Goal: Check status

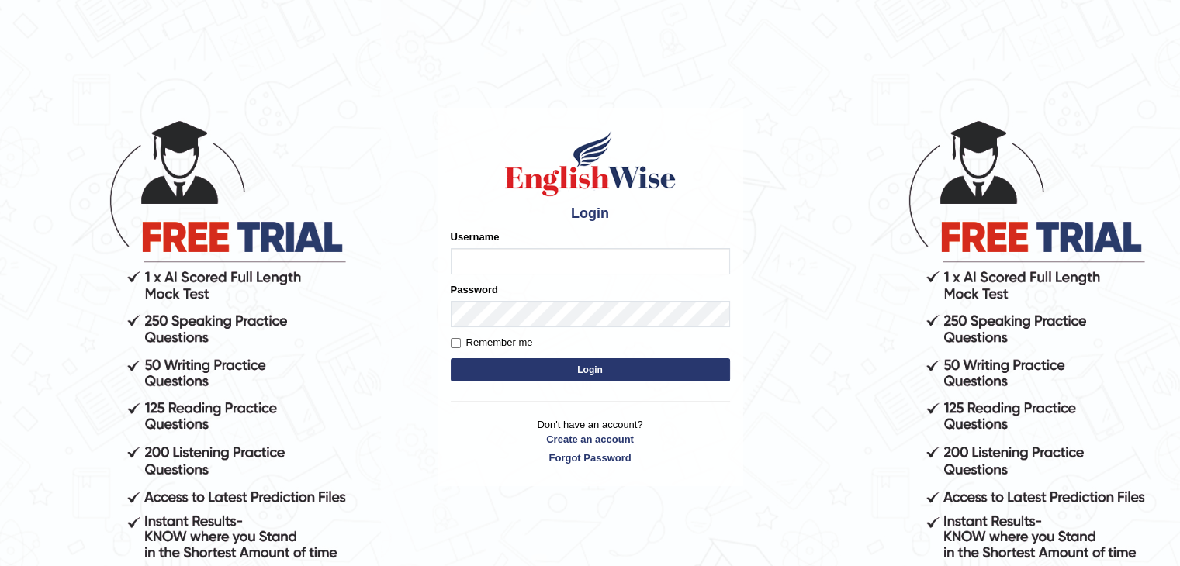
type input "abhilesh"
click at [527, 328] on form "Please fix the following errors: Username abhilesh Password Remember me Login" at bounding box center [590, 308] width 279 height 156
click at [455, 341] on input "Remember me" at bounding box center [456, 343] width 10 height 10
checkbox input "true"
click at [518, 372] on button "Login" at bounding box center [590, 369] width 279 height 23
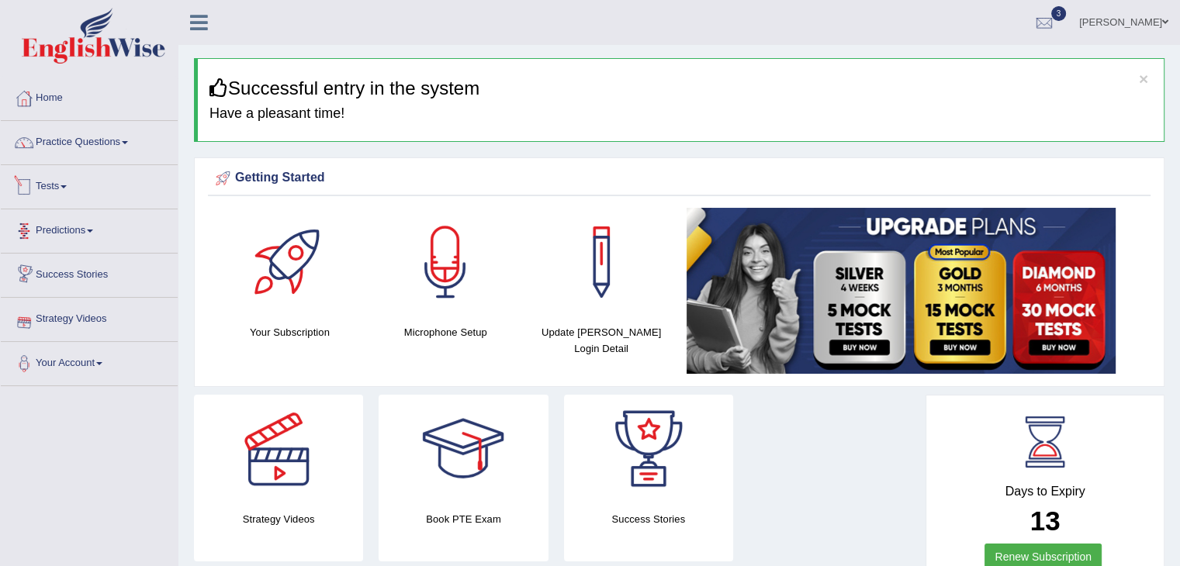
click at [71, 196] on link "Tests" at bounding box center [89, 184] width 177 height 39
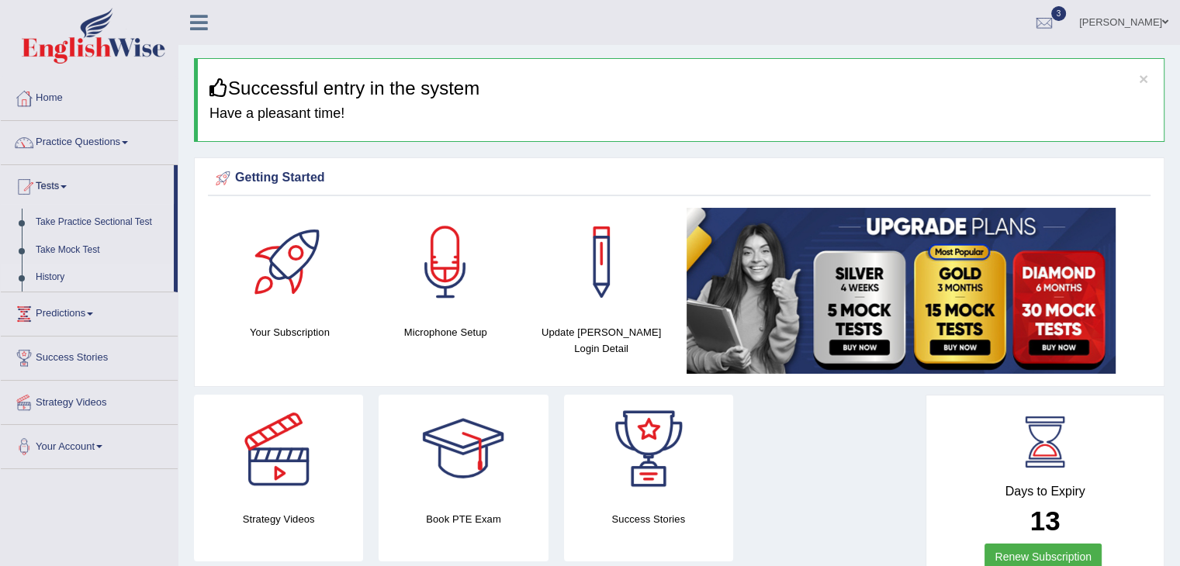
click at [57, 282] on link "History" at bounding box center [101, 278] width 145 height 28
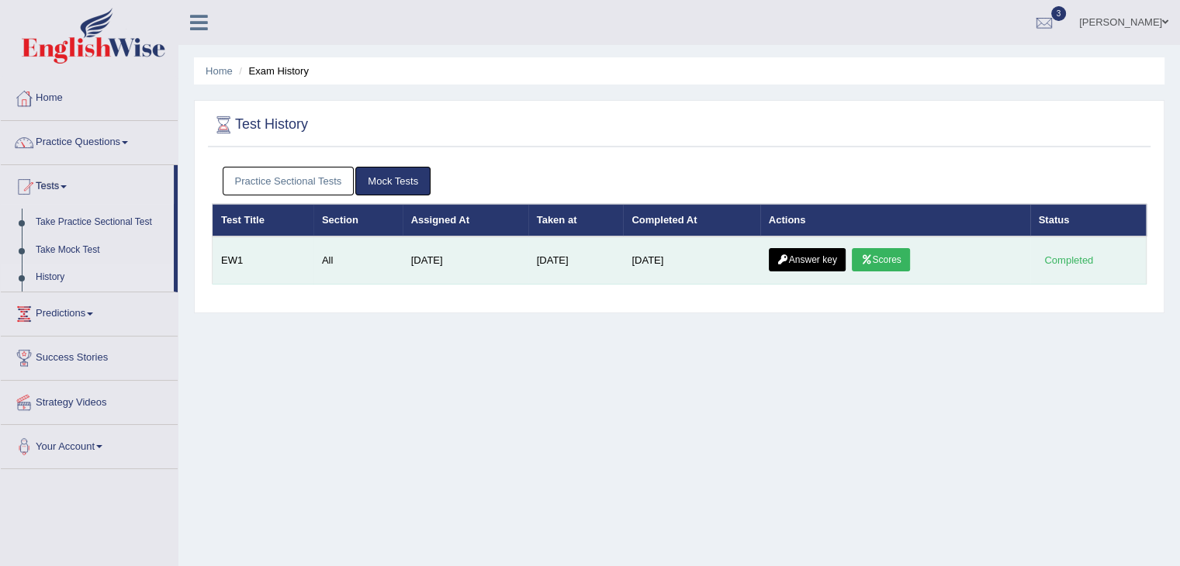
click at [894, 255] on link "Scores" at bounding box center [880, 259] width 57 height 23
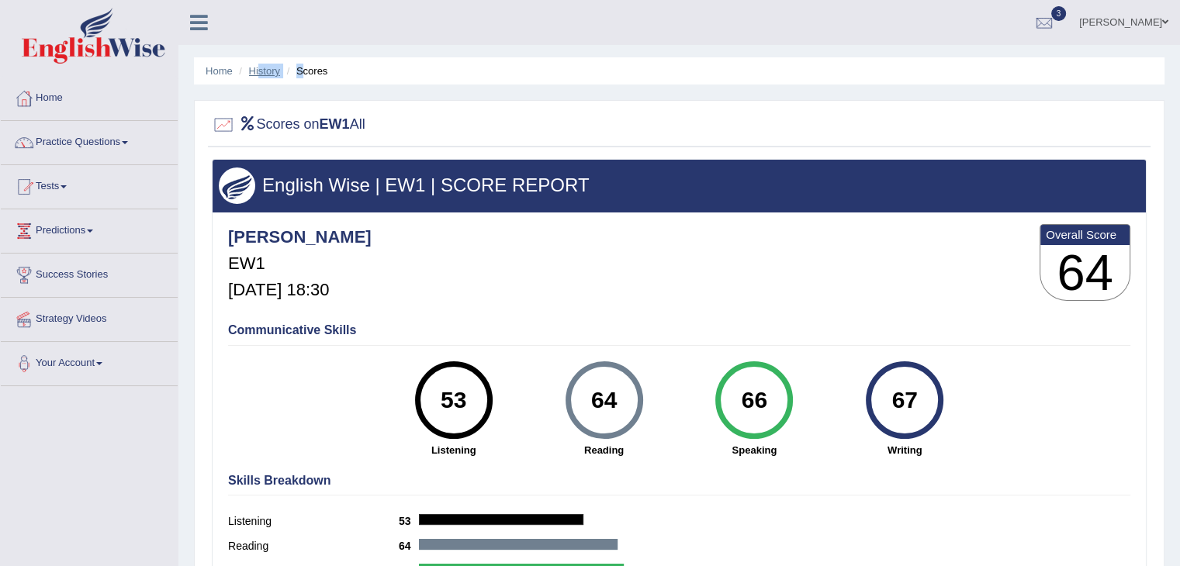
drag, startPoint x: 300, startPoint y: 69, endPoint x: 258, endPoint y: 69, distance: 41.9
click at [258, 69] on ul "Home History Scores" at bounding box center [679, 70] width 970 height 27
click at [258, 69] on link "History" at bounding box center [264, 71] width 31 height 12
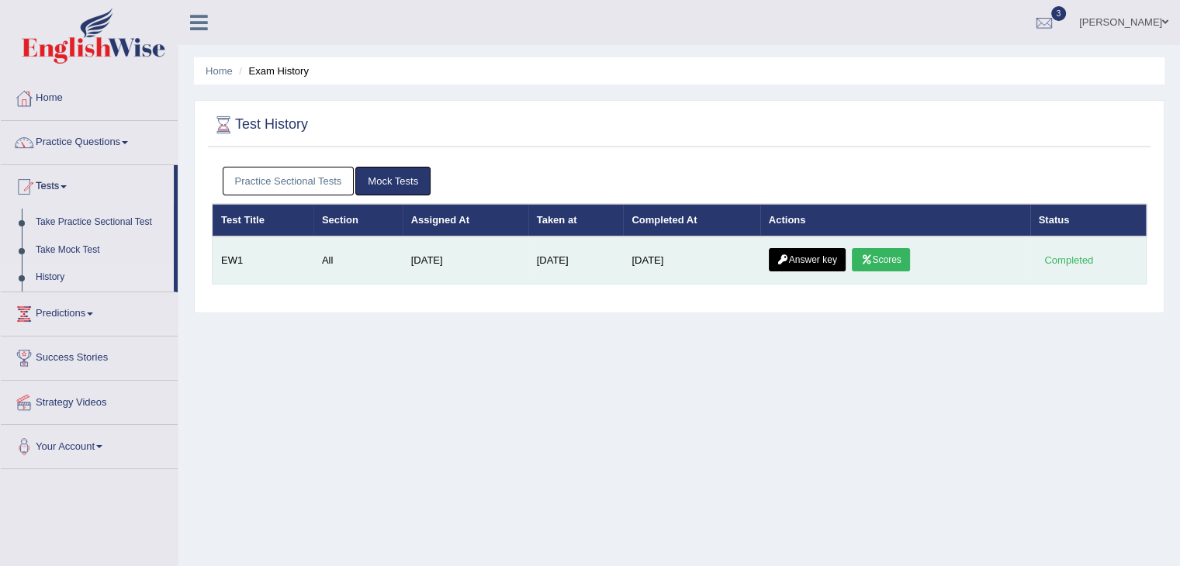
click at [813, 265] on link "Answer key" at bounding box center [807, 259] width 77 height 23
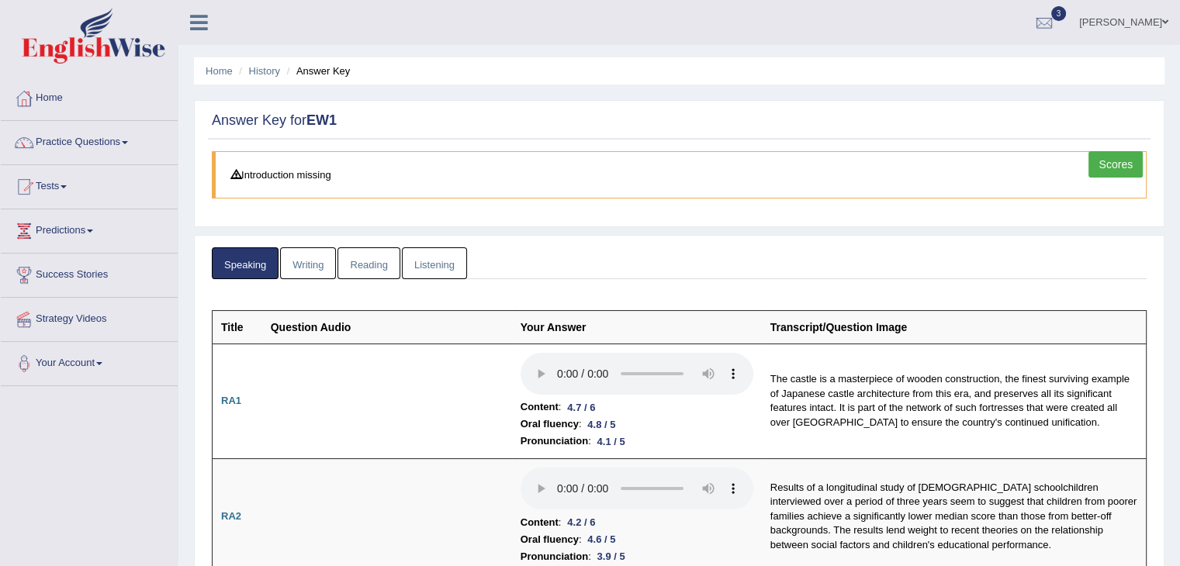
click at [427, 264] on link "Listening" at bounding box center [434, 263] width 65 height 32
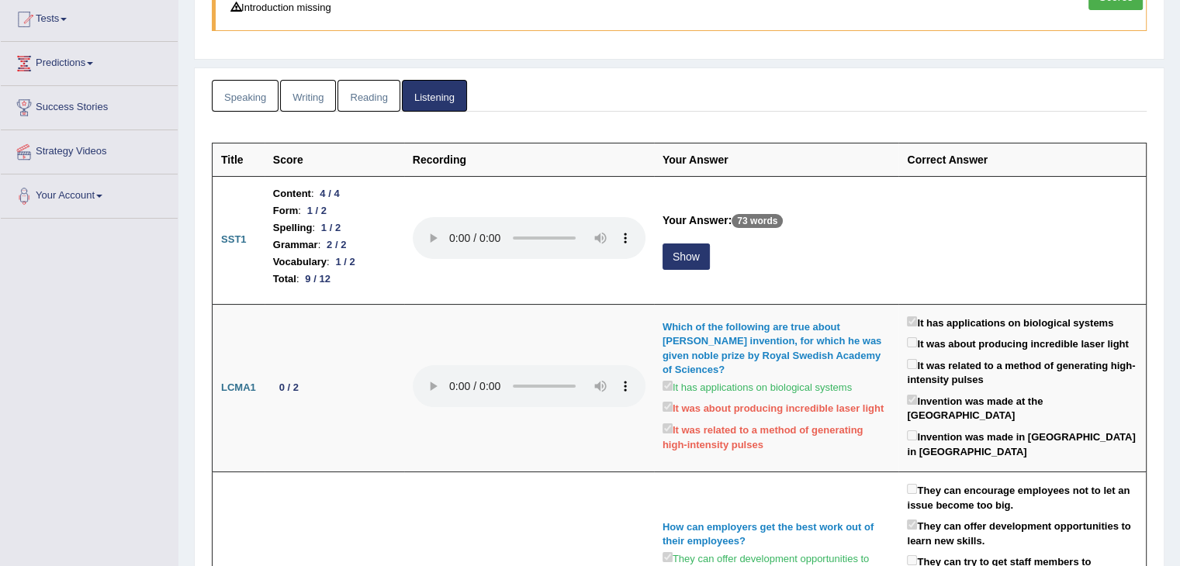
scroll to position [191, 0]
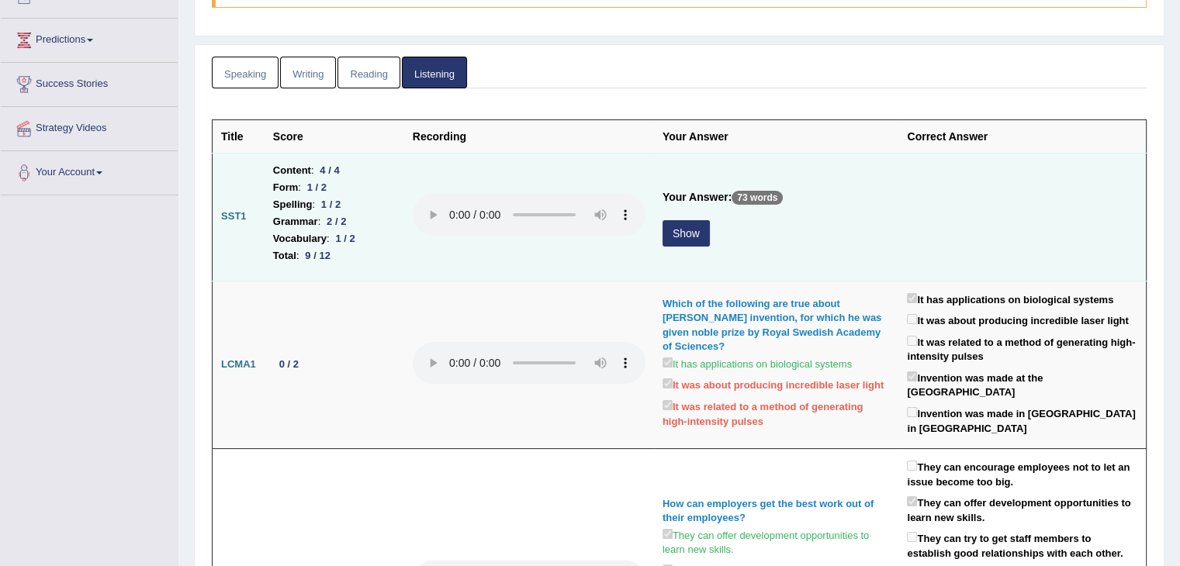
click at [686, 235] on button "Show" at bounding box center [685, 233] width 47 height 26
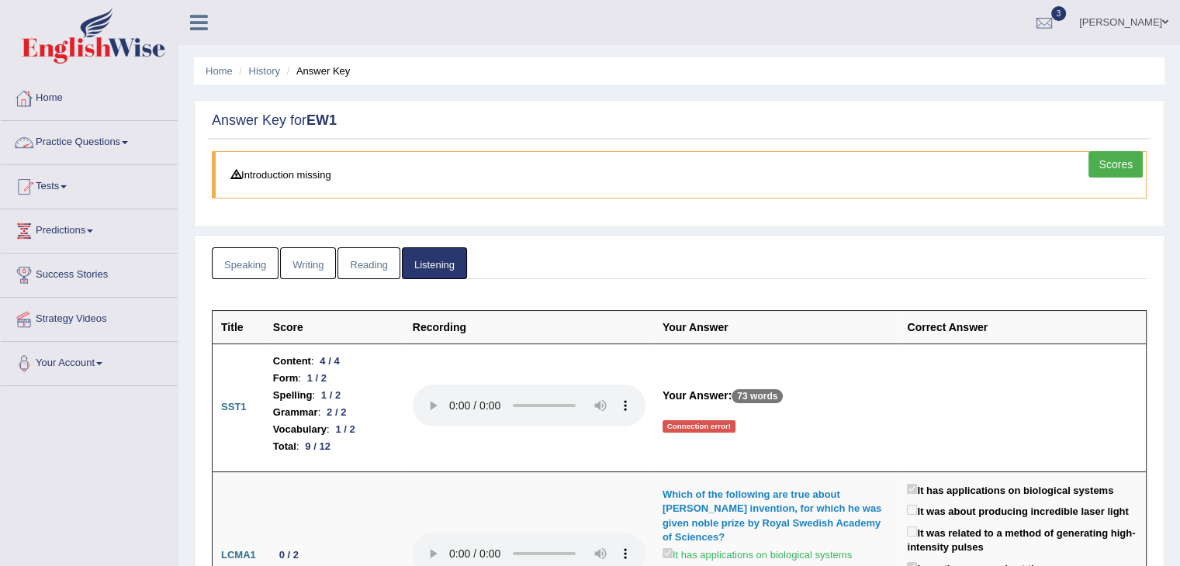
click at [199, 25] on icon at bounding box center [199, 22] width 18 height 20
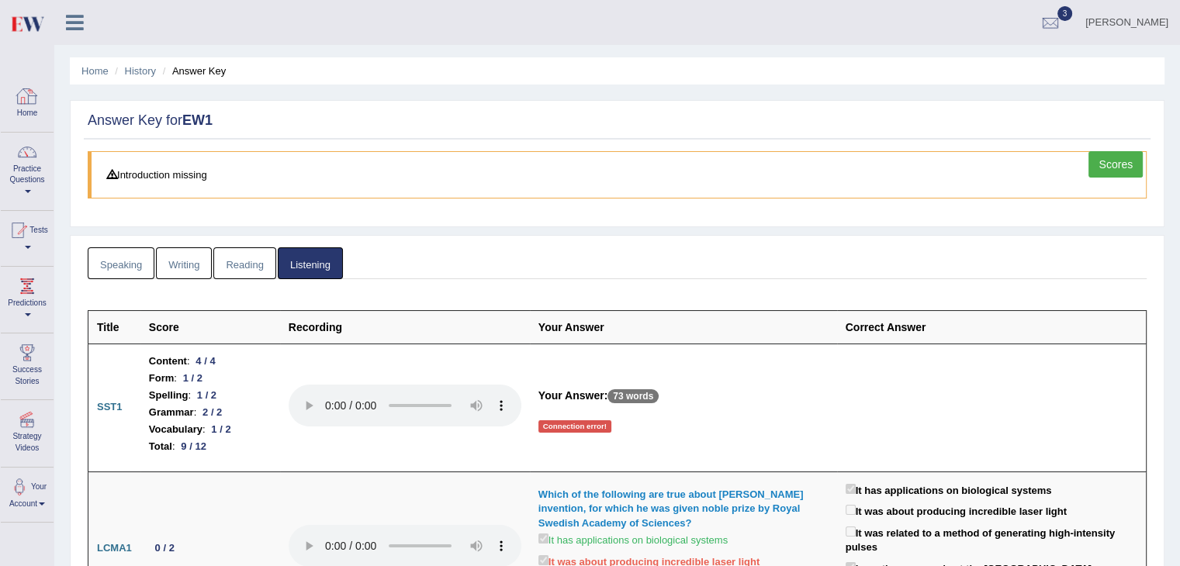
click at [30, 94] on div at bounding box center [27, 96] width 23 height 23
